Goal: Task Accomplishment & Management: Manage account settings

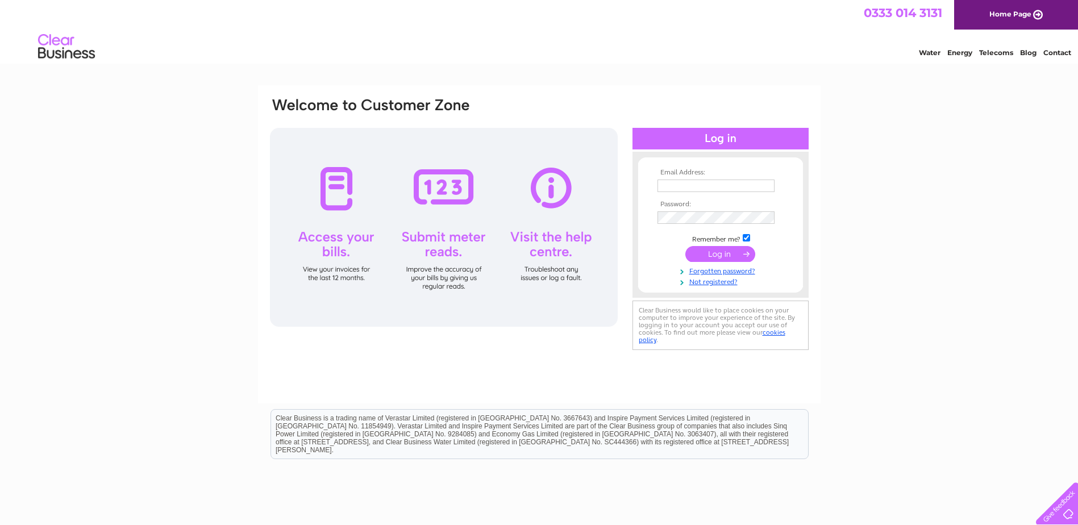
type input "[PERSON_NAME][EMAIL_ADDRESS][PERSON_NAME][PERSON_NAME][DOMAIN_NAME]"
click at [714, 255] on input "submit" at bounding box center [720, 254] width 70 height 16
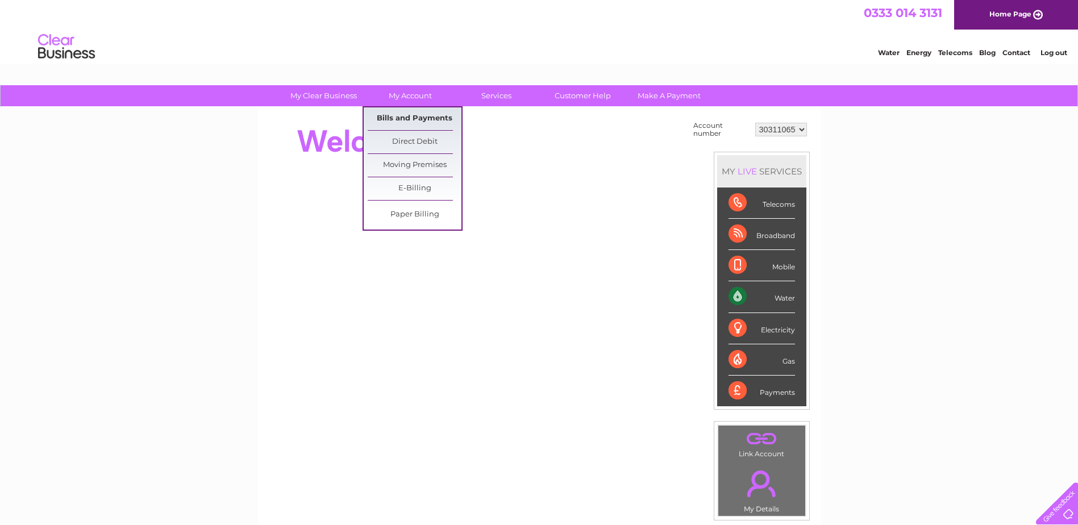
click at [416, 120] on link "Bills and Payments" at bounding box center [415, 118] width 94 height 23
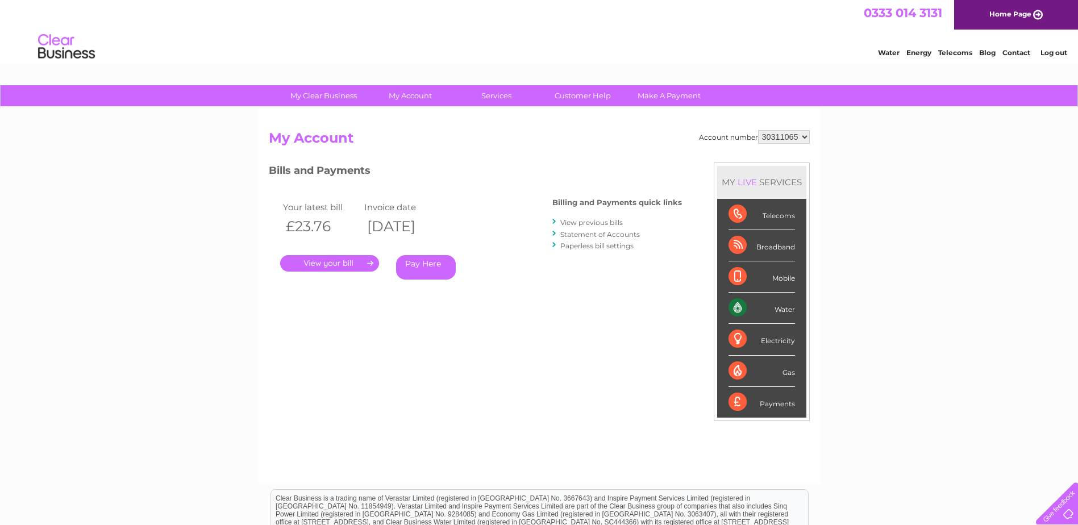
click at [425, 264] on link "Pay Here" at bounding box center [426, 267] width 60 height 24
click at [628, 236] on link "Statement of Accounts" at bounding box center [600, 234] width 80 height 9
